Goal: Check status: Check status

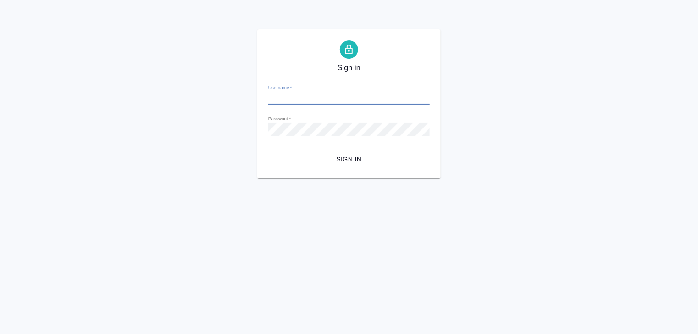
type input "s.zaytseva@awatera.com"
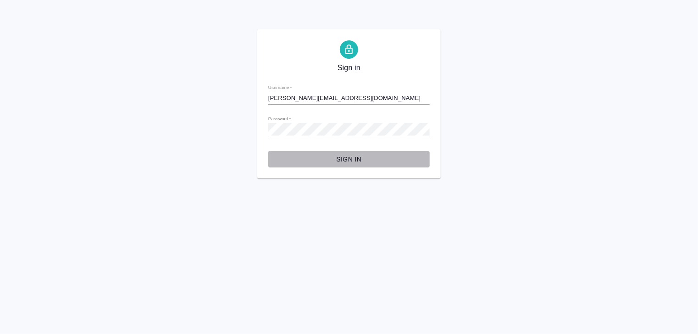
click at [353, 155] on span "Sign in" at bounding box center [349, 159] width 147 height 11
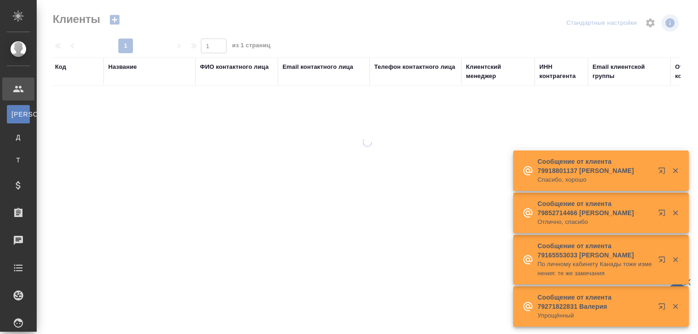
select select "RU"
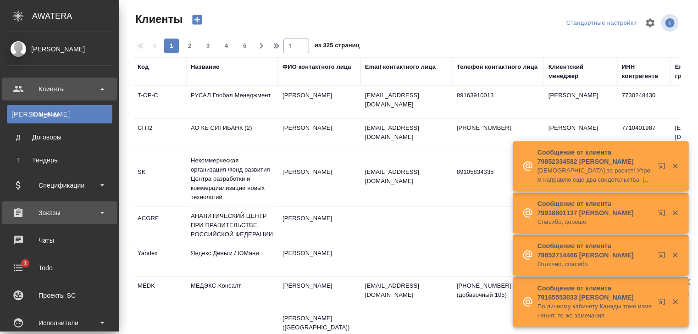
click at [59, 217] on div "Заказы" at bounding box center [59, 213] width 105 height 14
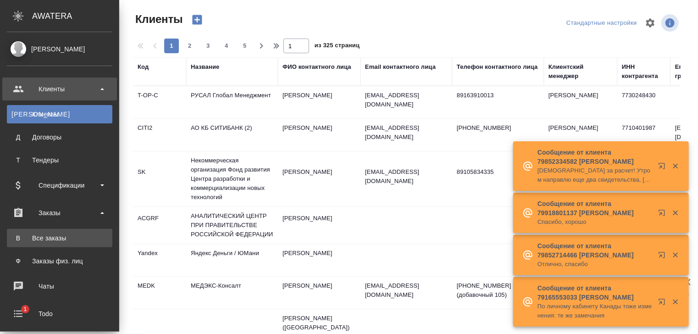
click at [81, 241] on div ".cls-1 fill:#fff; AWATERA Zaytseva Svetlana Клиенты К Клиенты Д Договоры Т Тенд…" at bounding box center [349, 167] width 698 height 334
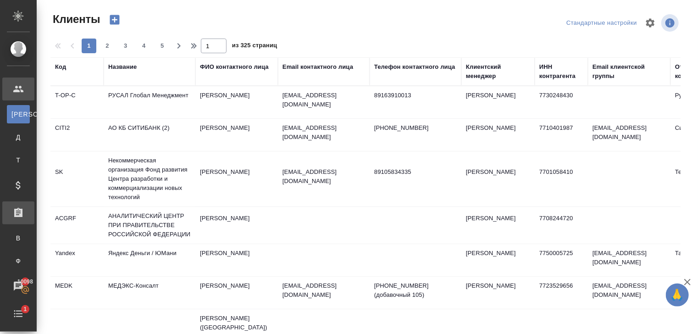
click at [77, 218] on div ".cls-1 fill:#fff; AWATERA Zaytseva Svetlana Клиенты К Клиенты Д Договоры Т Тенд…" at bounding box center [349, 167] width 698 height 334
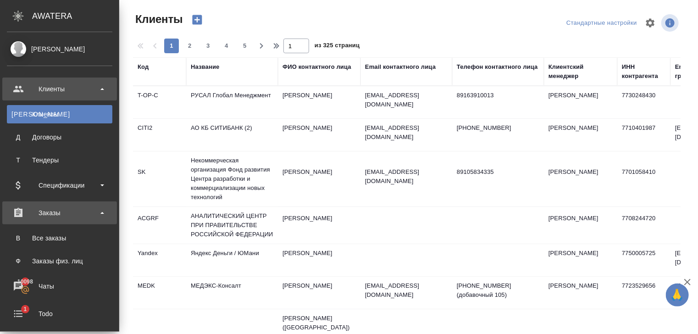
click at [32, 217] on div "Заказы" at bounding box center [59, 213] width 105 height 14
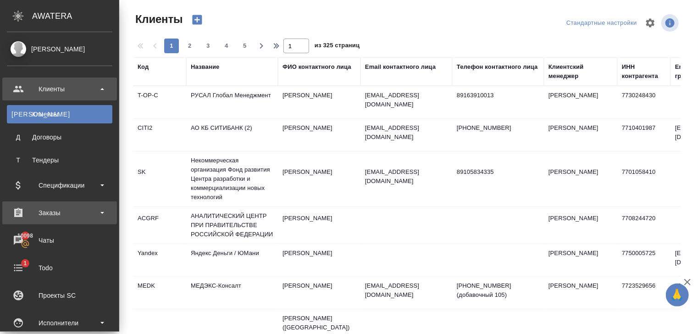
click at [29, 214] on div "Заказы" at bounding box center [59, 213] width 105 height 14
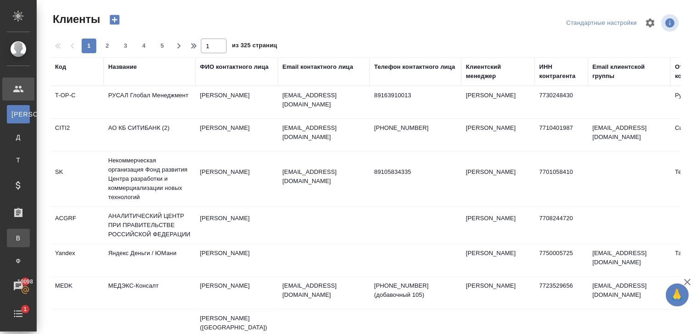
click at [14, 237] on div "Все заказы" at bounding box center [7, 237] width 14 height 9
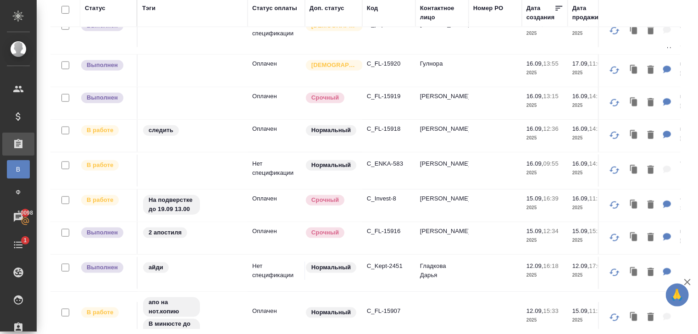
scroll to position [435, 0]
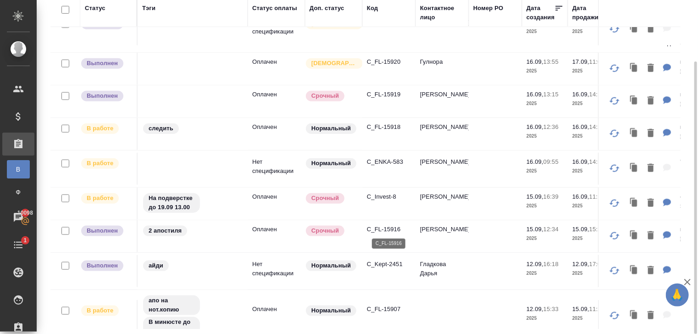
click at [381, 227] on p "C_FL-15916" at bounding box center [389, 229] width 44 height 9
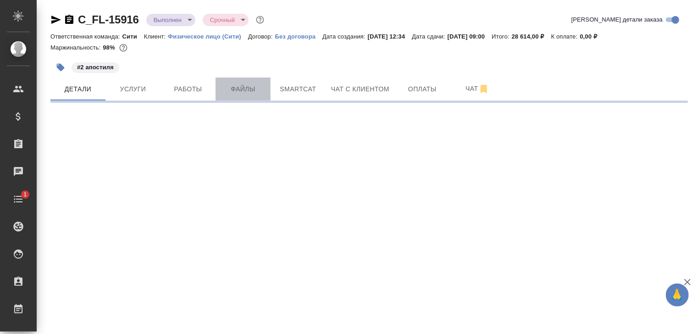
click at [240, 87] on span "Файлы" at bounding box center [243, 88] width 44 height 11
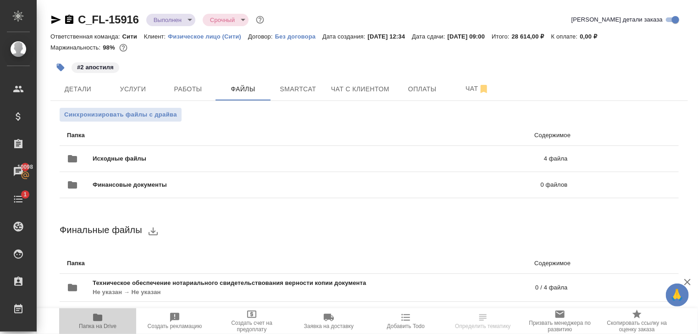
click at [98, 314] on icon "button" at bounding box center [97, 317] width 11 height 11
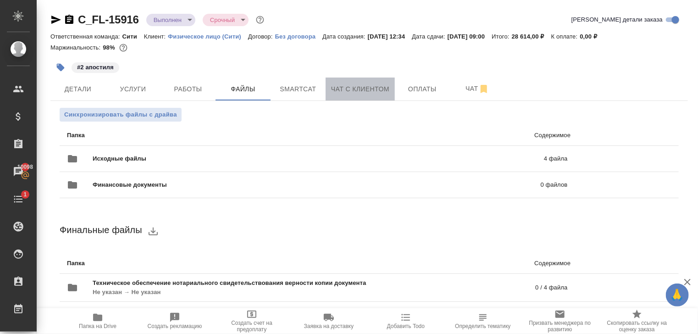
click at [356, 86] on span "Чат с клиентом" at bounding box center [360, 88] width 58 height 11
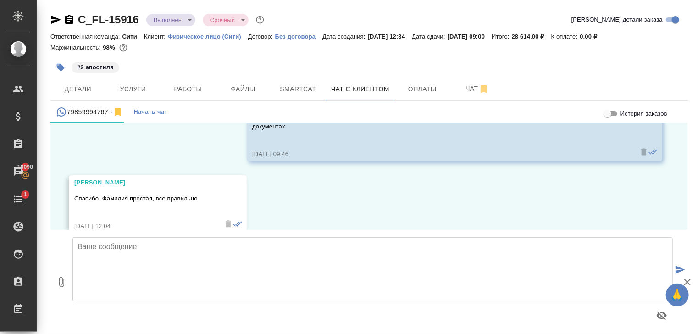
scroll to position [397, 0]
